Goal: Check status: Check status

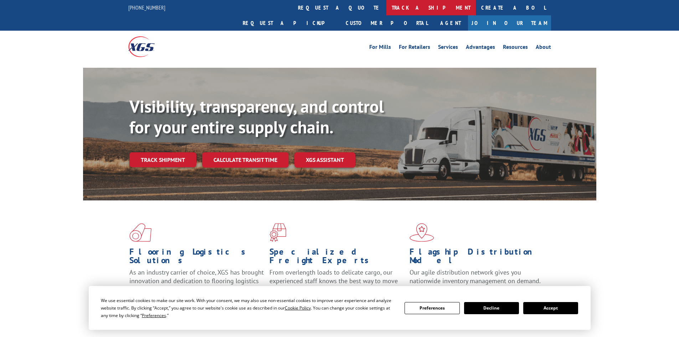
click at [386, 9] on link "track a shipment" at bounding box center [430, 7] width 89 height 15
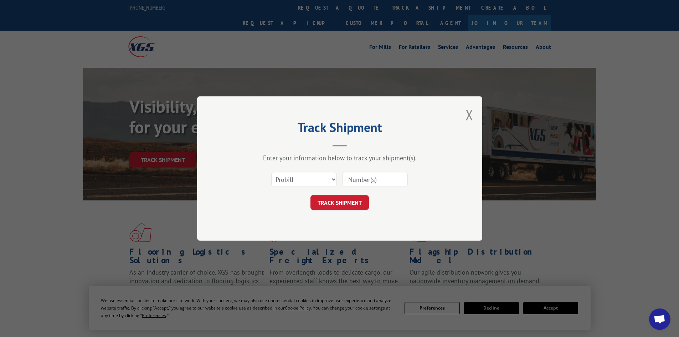
click at [373, 179] on input at bounding box center [375, 179] width 66 height 15
paste input "263689251002"
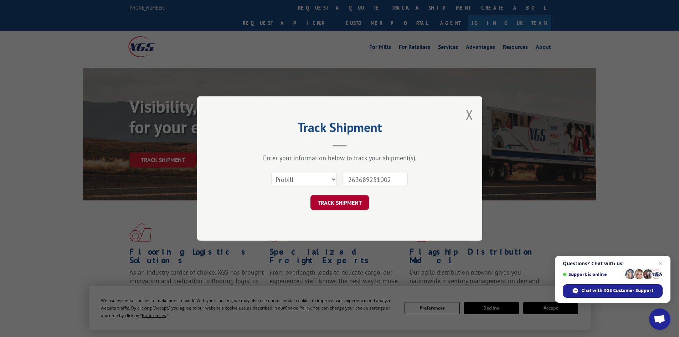
type input "263689251002"
click at [338, 202] on button "TRACK SHIPMENT" at bounding box center [339, 202] width 58 height 15
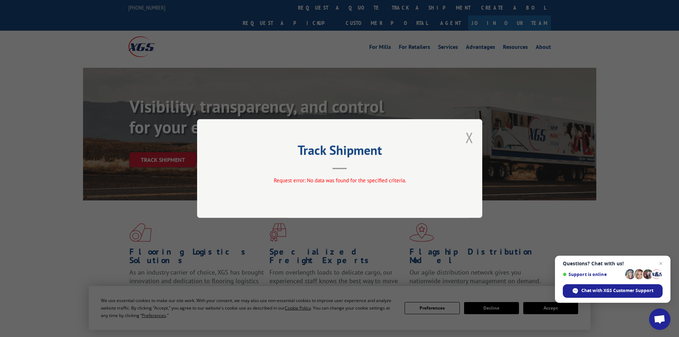
click at [470, 135] on button "Close modal" at bounding box center [469, 137] width 8 height 19
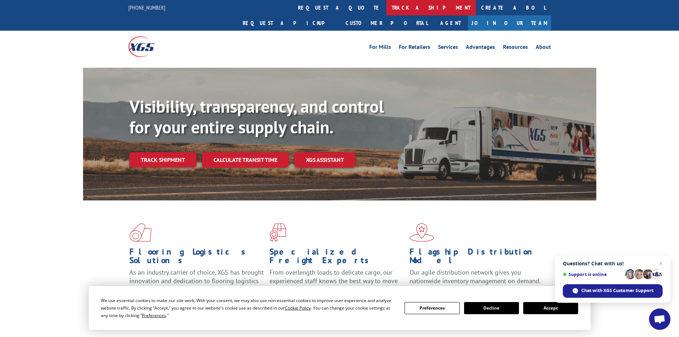
click at [386, 5] on link "track a shipment" at bounding box center [430, 7] width 89 height 15
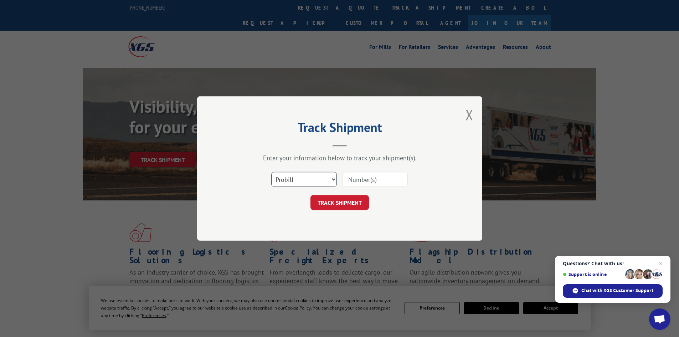
click at [311, 181] on select "Select category... Probill BOL PO" at bounding box center [304, 179] width 66 height 15
select select "bol"
click at [271, 172] on select "Select category... Probill BOL PO" at bounding box center [304, 179] width 66 height 15
click at [371, 175] on input at bounding box center [375, 179] width 66 height 15
paste input "263689251002"
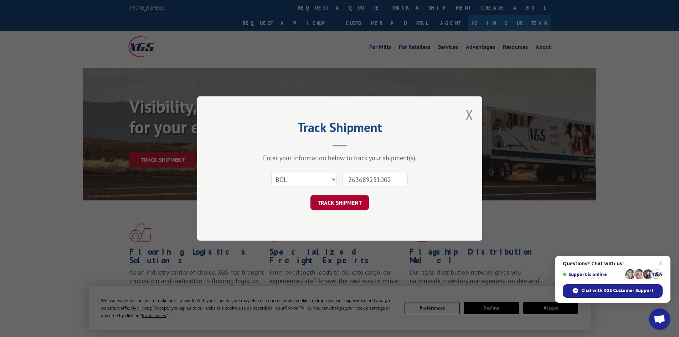
type input "263689251002"
click at [348, 200] on button "TRACK SHIPMENT" at bounding box center [339, 202] width 58 height 15
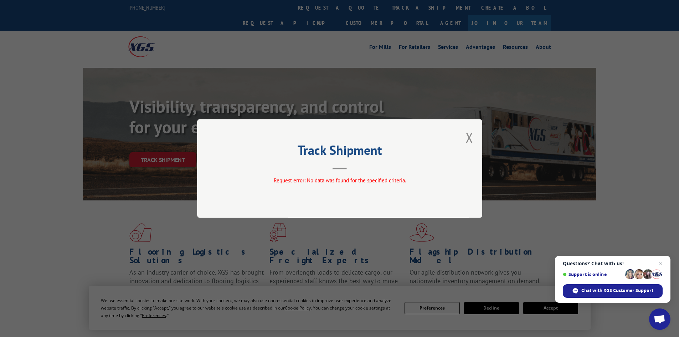
click at [469, 139] on button "Close modal" at bounding box center [469, 137] width 8 height 19
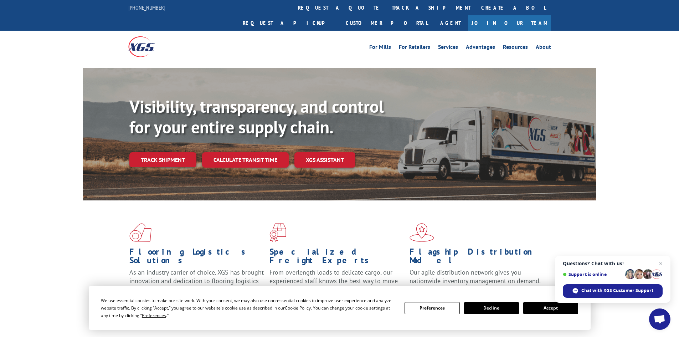
click at [544, 306] on button "Accept" at bounding box center [550, 308] width 55 height 12
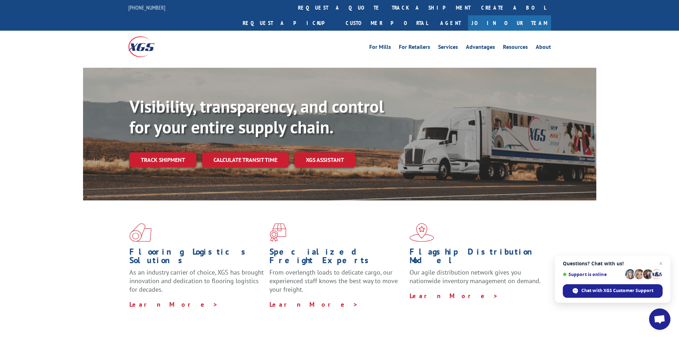
click at [386, 4] on link "track a shipment" at bounding box center [430, 7] width 89 height 15
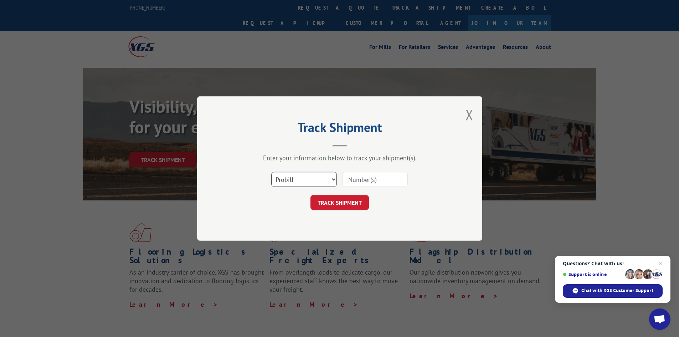
click at [311, 172] on select "Select category... Probill BOL PO" at bounding box center [304, 179] width 66 height 15
select select "bol"
click at [271, 172] on select "Select category... Probill BOL PO" at bounding box center [304, 179] width 66 height 15
click at [369, 180] on input at bounding box center [375, 179] width 66 height 15
paste input "- 475502"
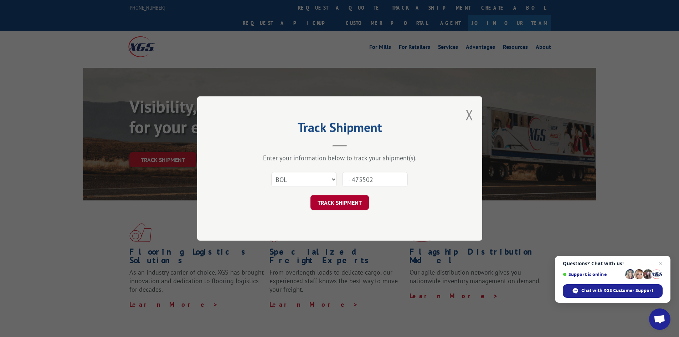
type input "- 475502"
click at [344, 203] on button "TRACK SHIPMENT" at bounding box center [339, 202] width 58 height 15
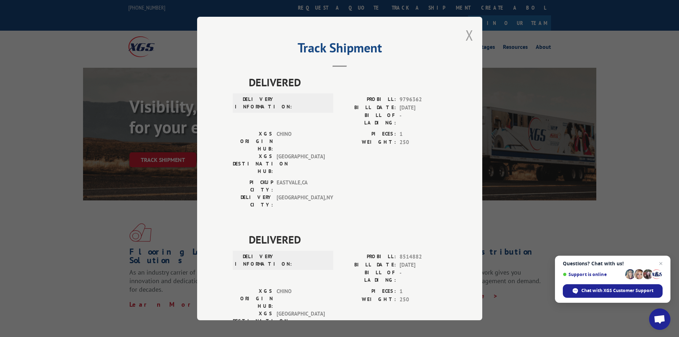
click at [466, 33] on button "Close modal" at bounding box center [469, 35] width 8 height 19
